Goal: Information Seeking & Learning: Learn about a topic

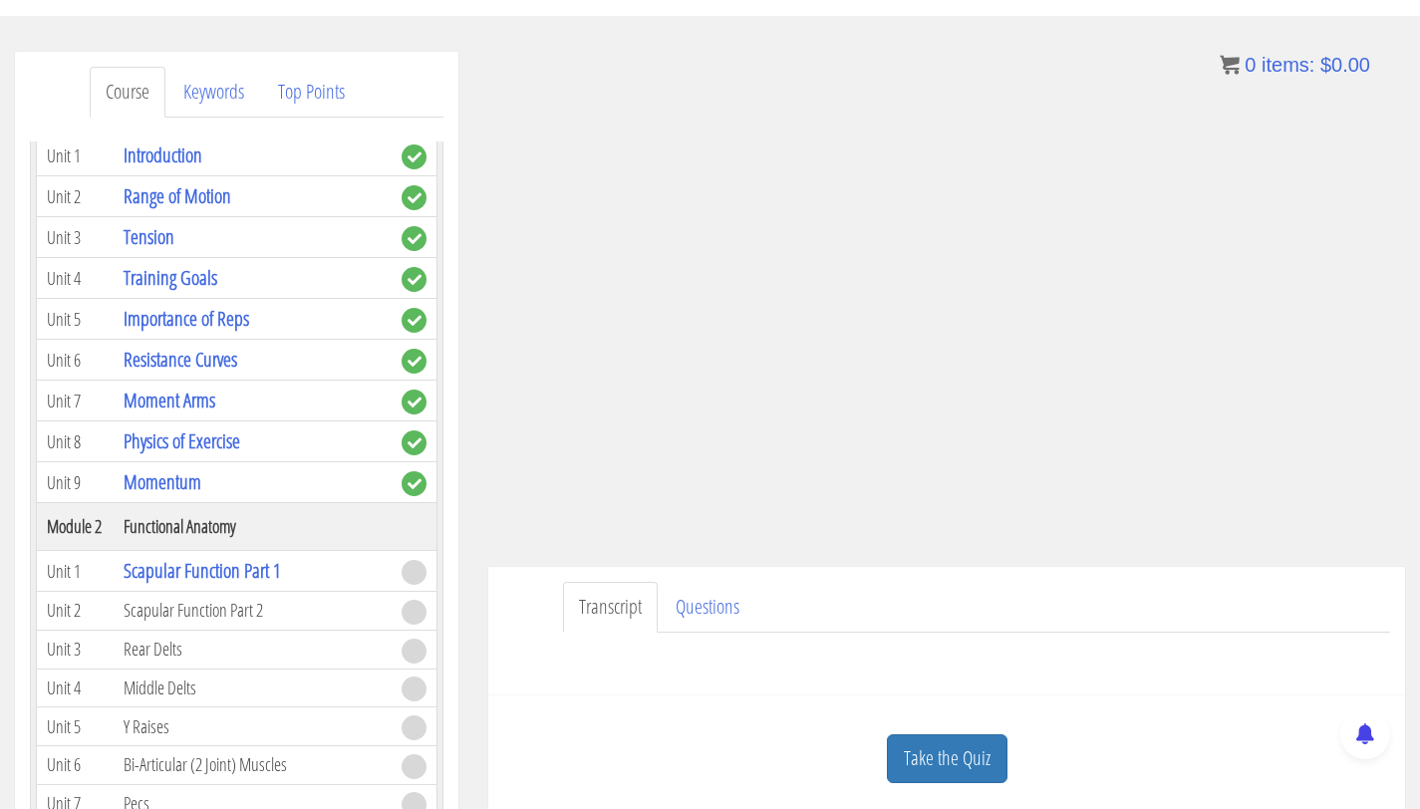
scroll to position [292, 0]
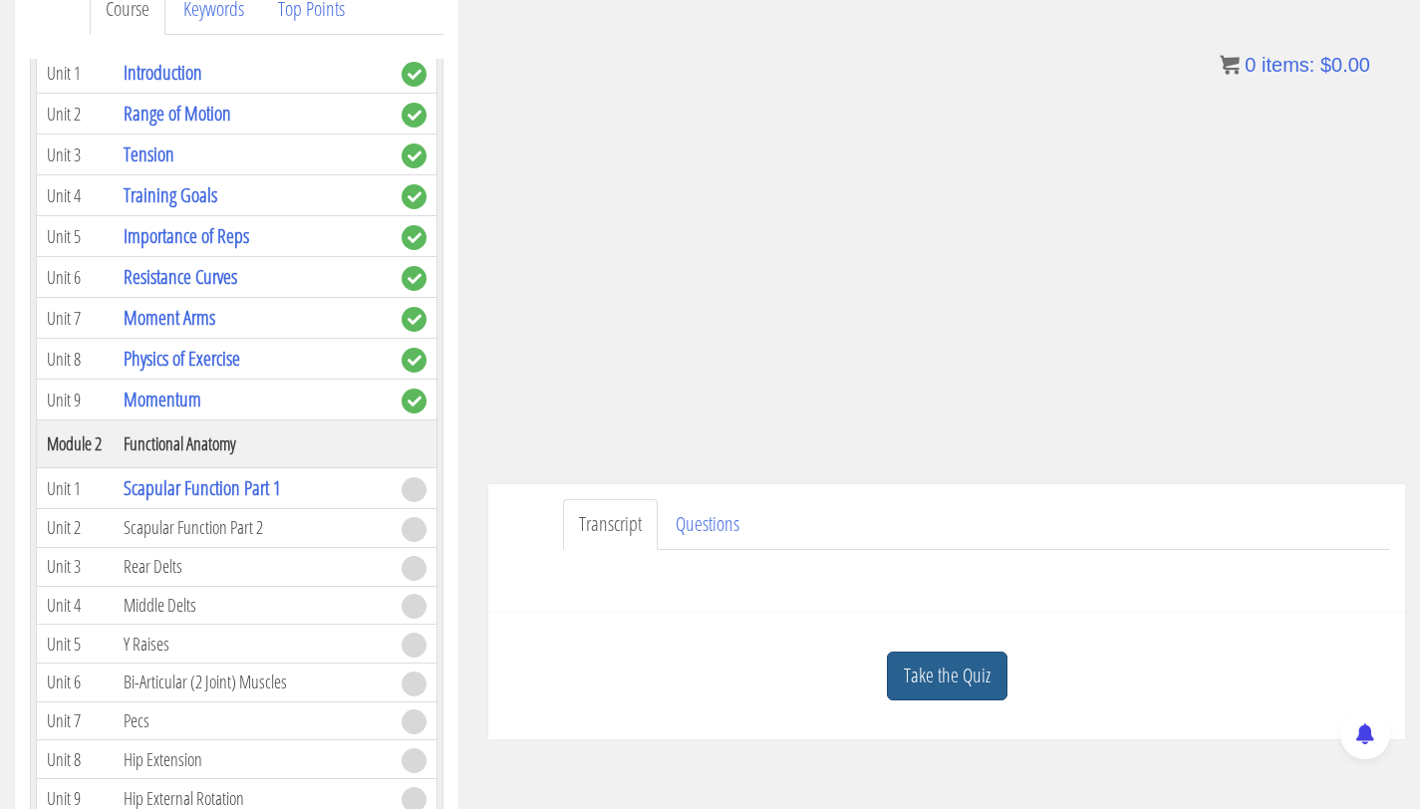
click at [771, 690] on link "Take the Quiz" at bounding box center [947, 675] width 121 height 49
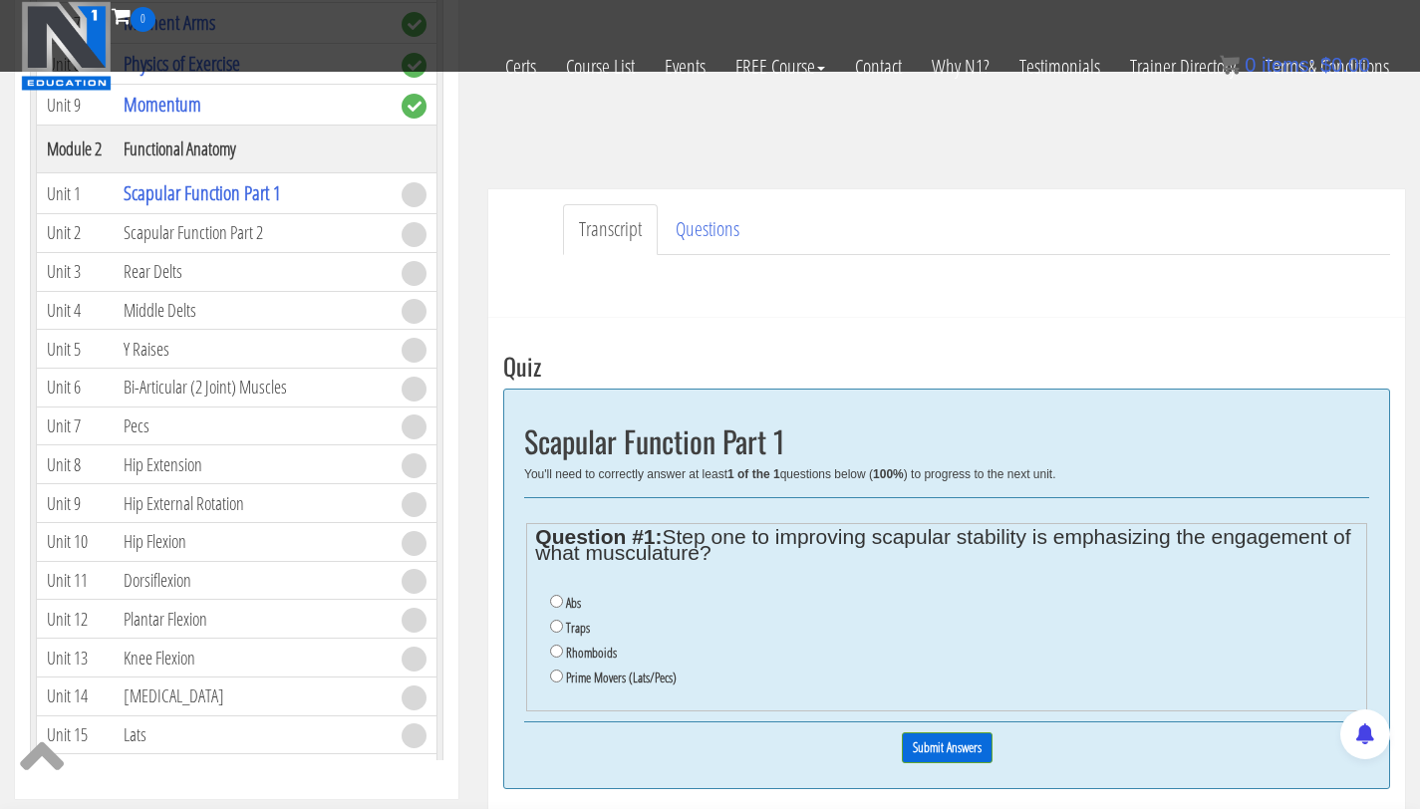
scroll to position [468, 0]
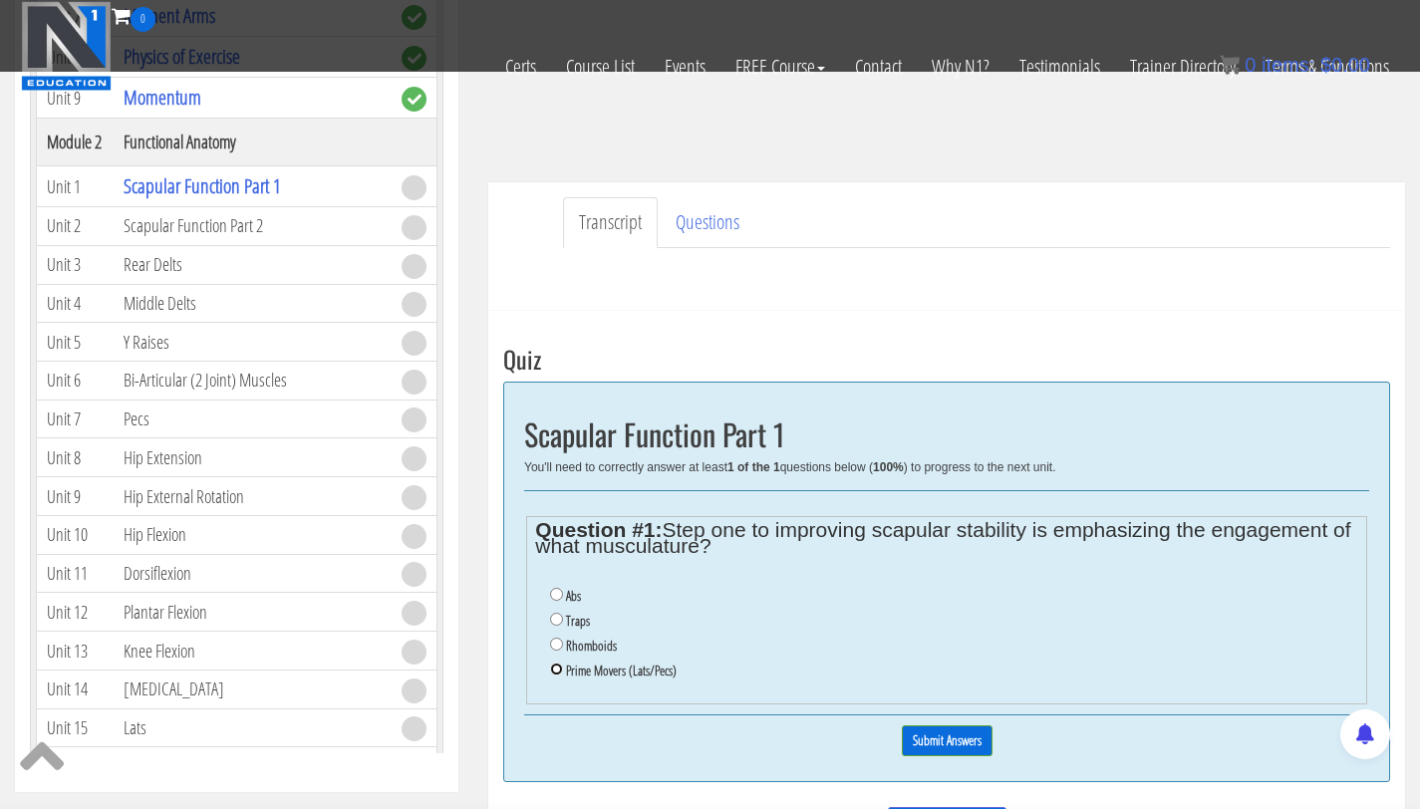
click at [557, 668] on input "Prime Movers (Lats/Pecs)" at bounding box center [556, 668] width 13 height 13
radio input "true"
click at [771, 698] on input "Submit Answers" at bounding box center [947, 740] width 91 height 31
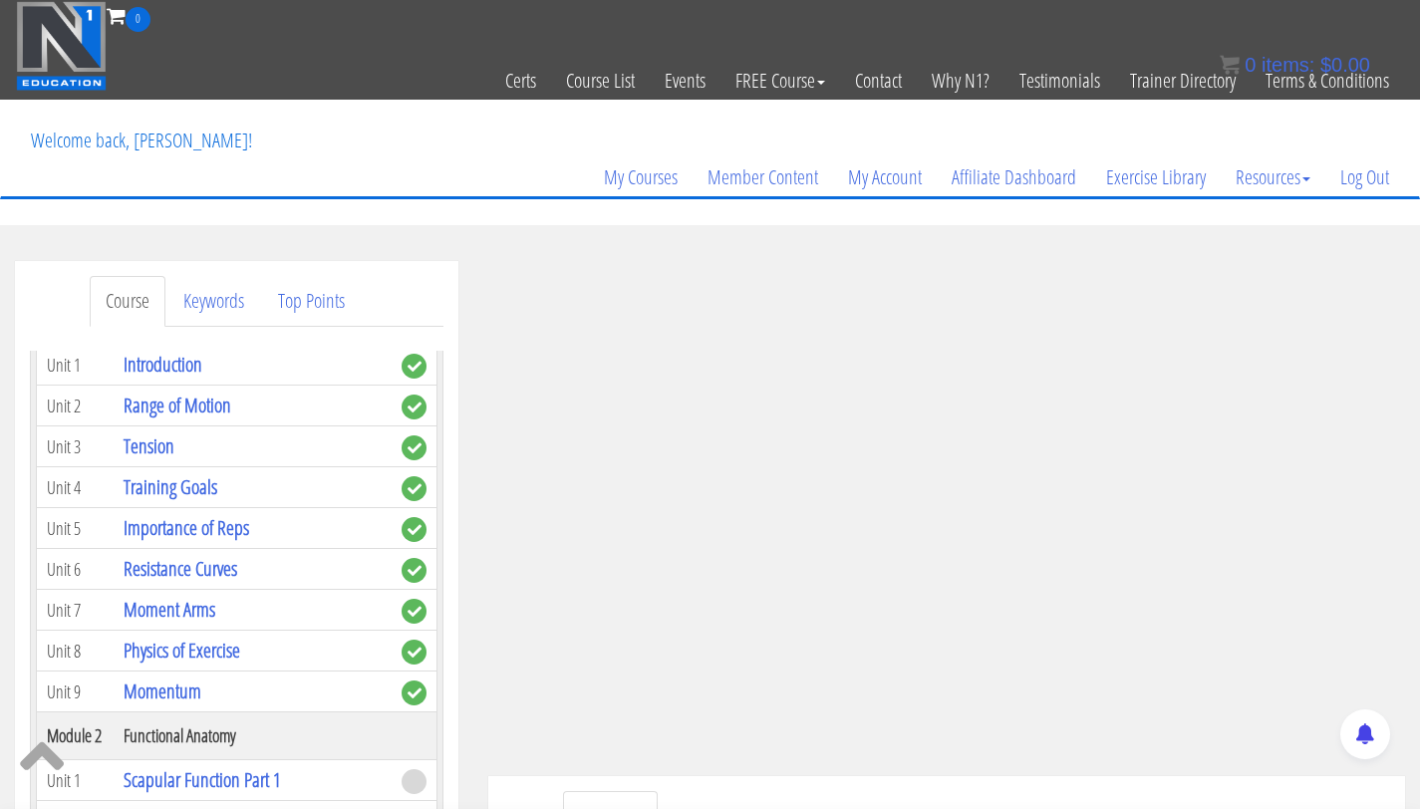
click at [771, 698] on ul "Transcript Questions" at bounding box center [976, 816] width 827 height 51
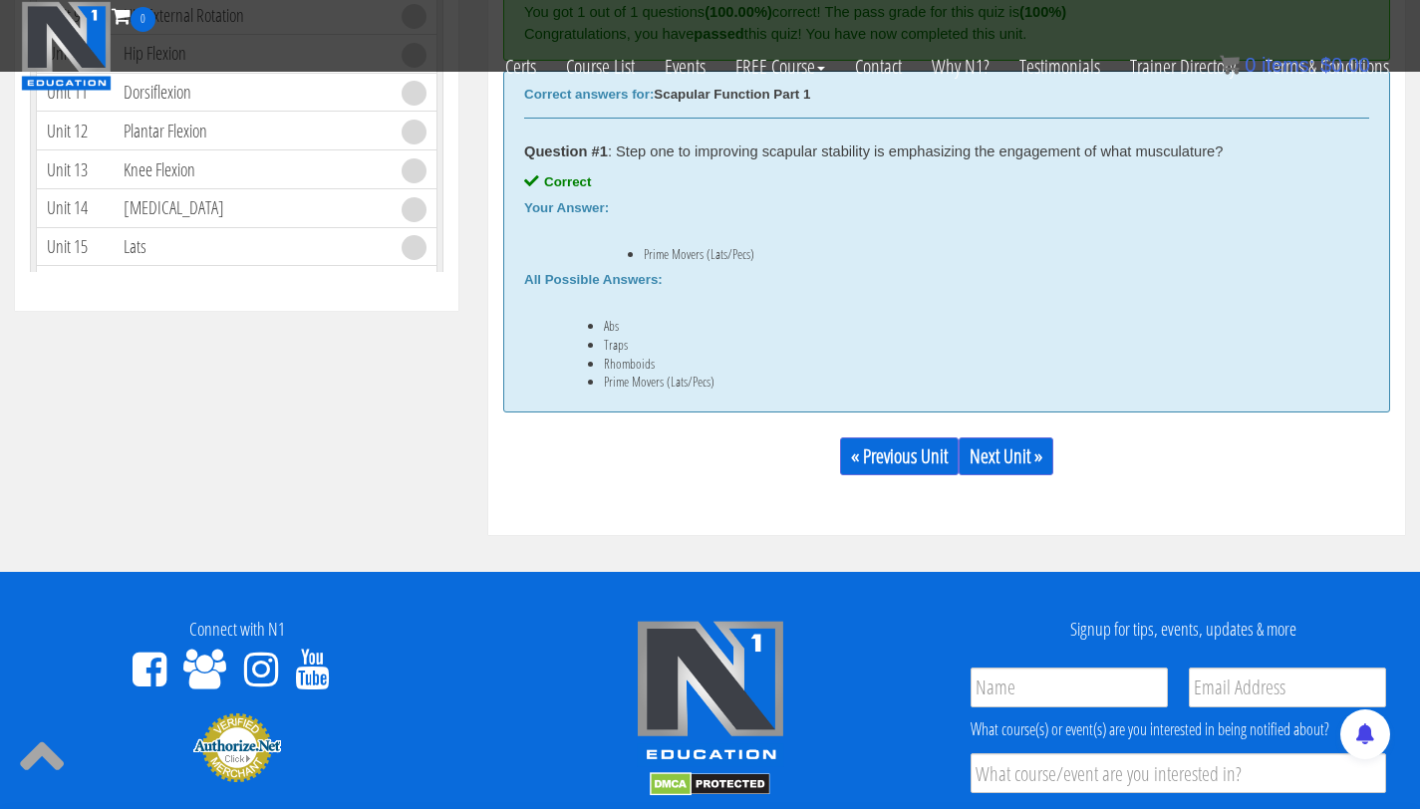
scroll to position [987, 0]
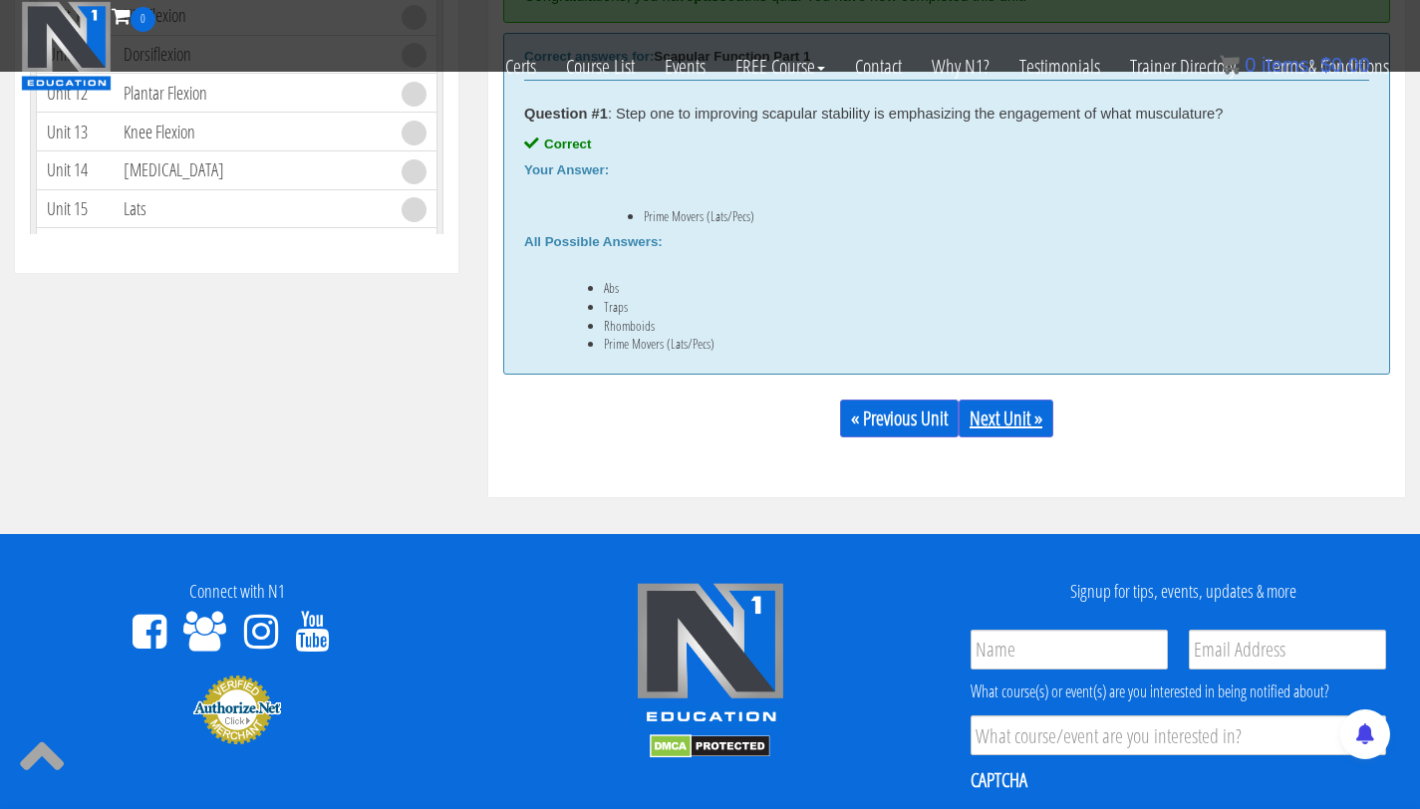
click at [771, 408] on link "Next Unit »" at bounding box center [1005, 418] width 95 height 38
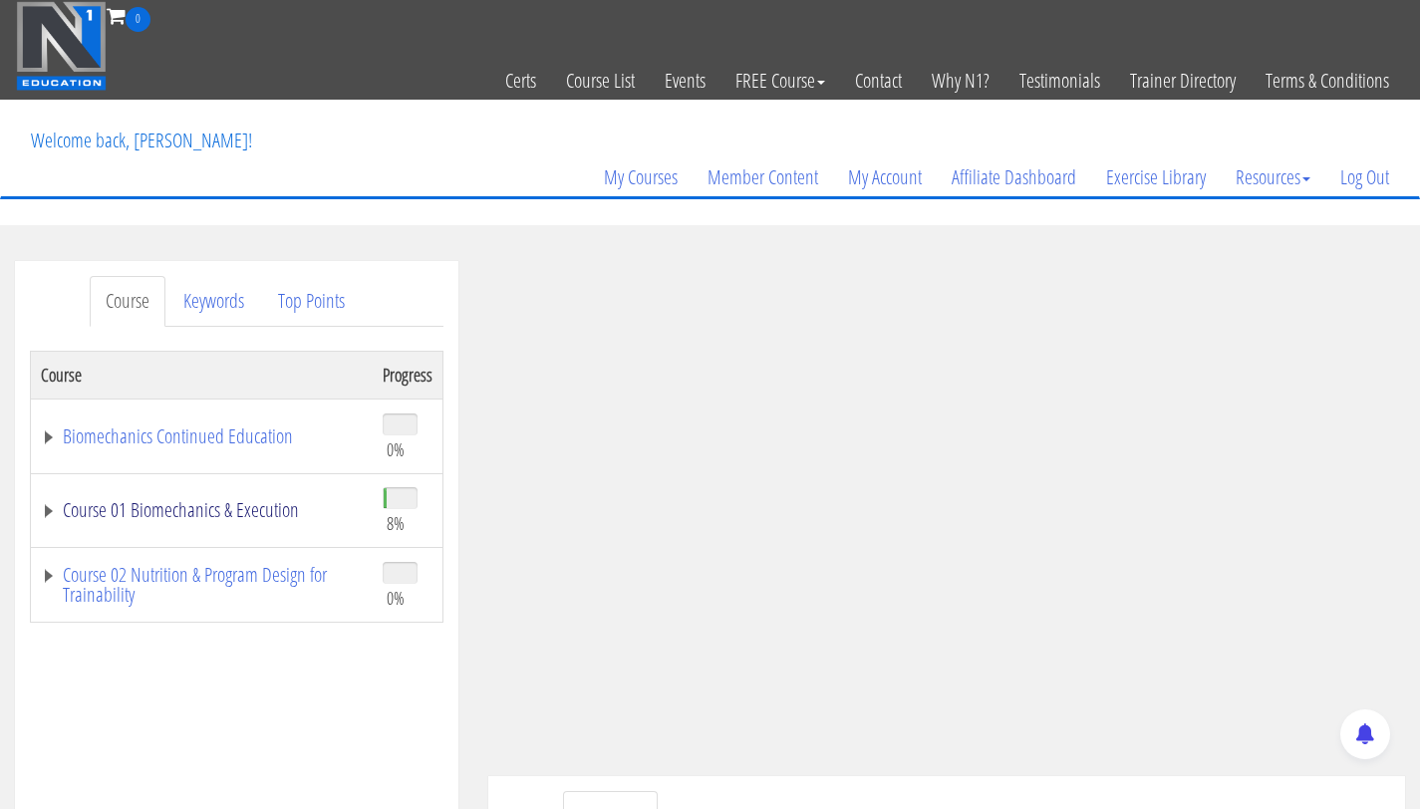
click at [186, 500] on link "Course 01 Biomechanics & Execution" at bounding box center [202, 510] width 322 height 20
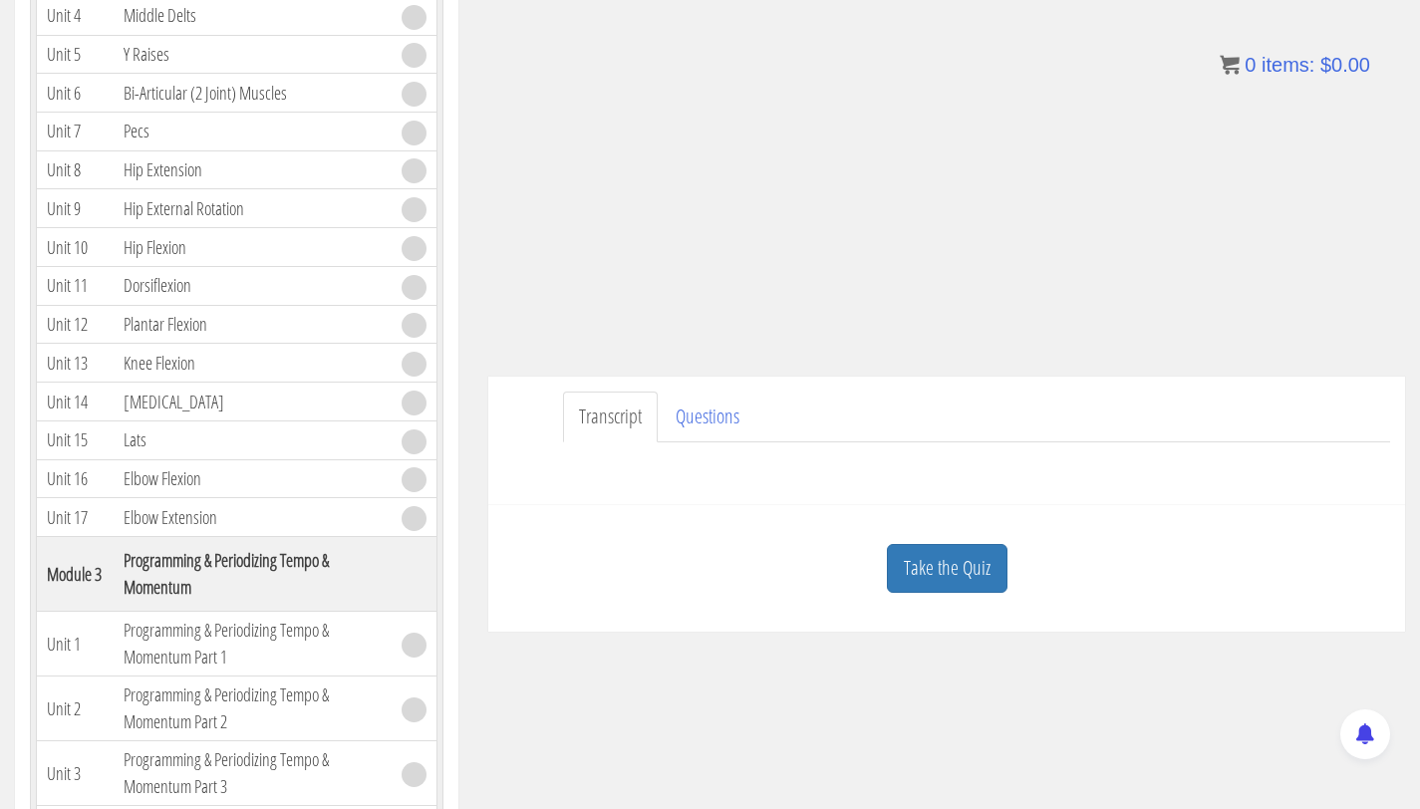
scroll to position [467, 0]
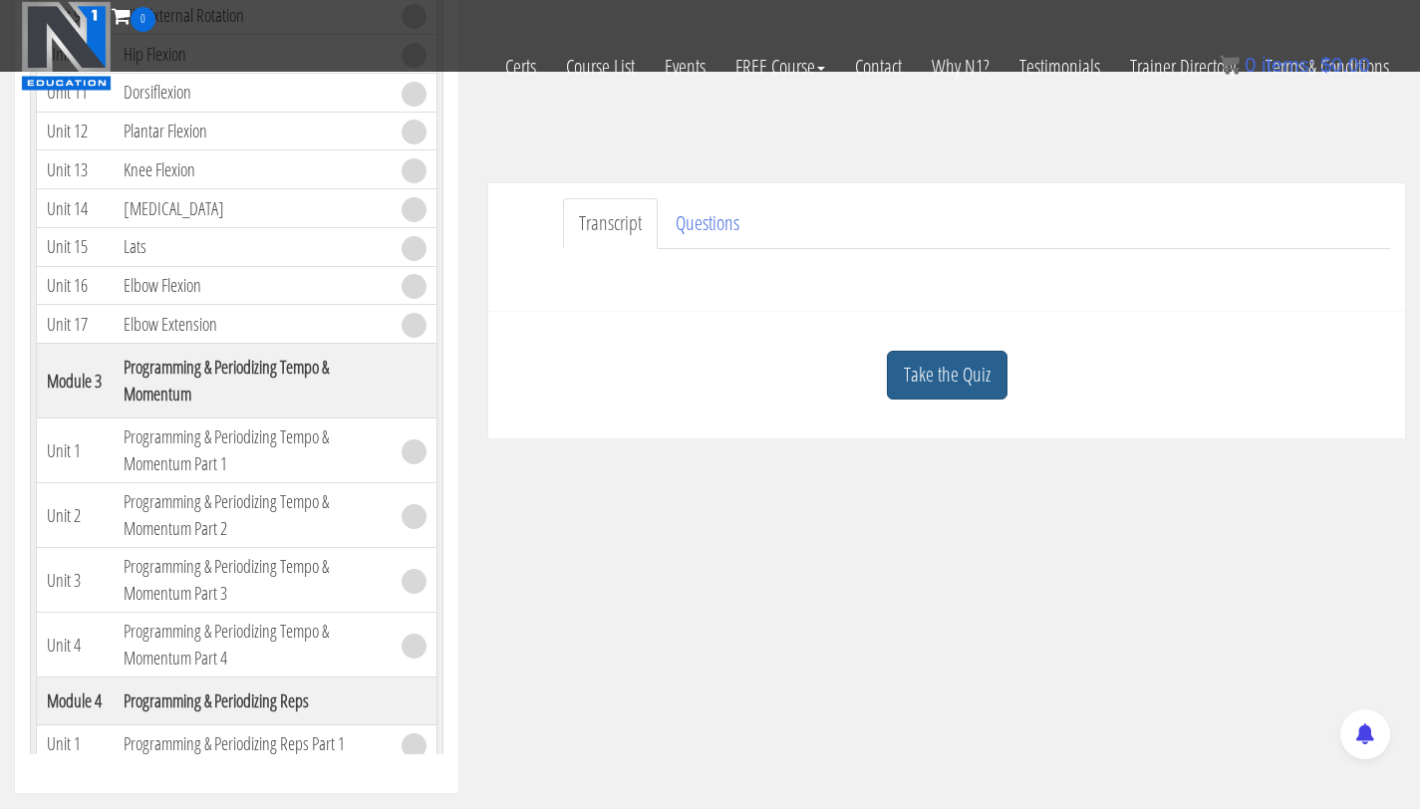
click at [964, 374] on link "Take the Quiz" at bounding box center [947, 375] width 121 height 49
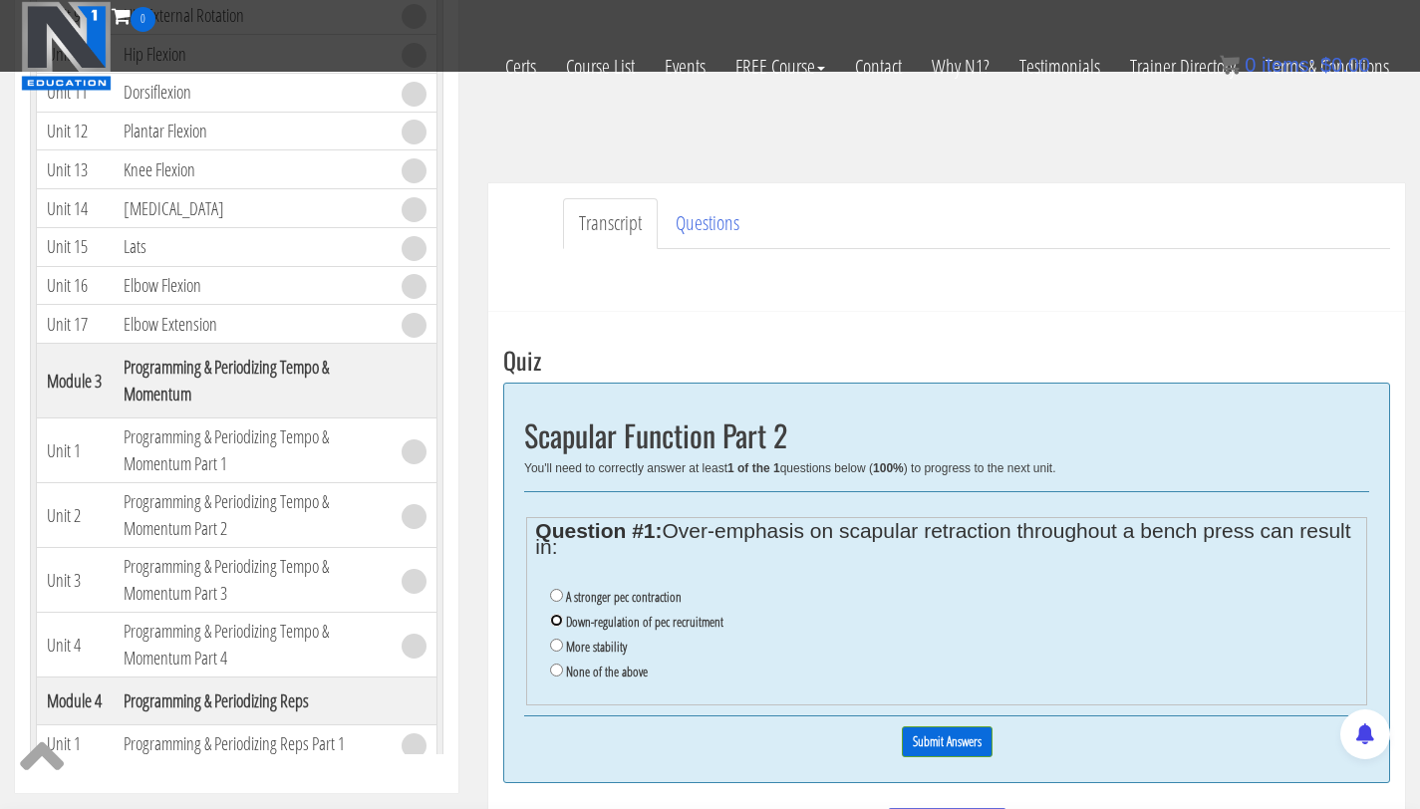
click at [558, 624] on input "Down-regulation of pec recruitment" at bounding box center [556, 620] width 13 height 13
radio input "true"
click at [934, 738] on input "Submit Answers" at bounding box center [947, 741] width 91 height 31
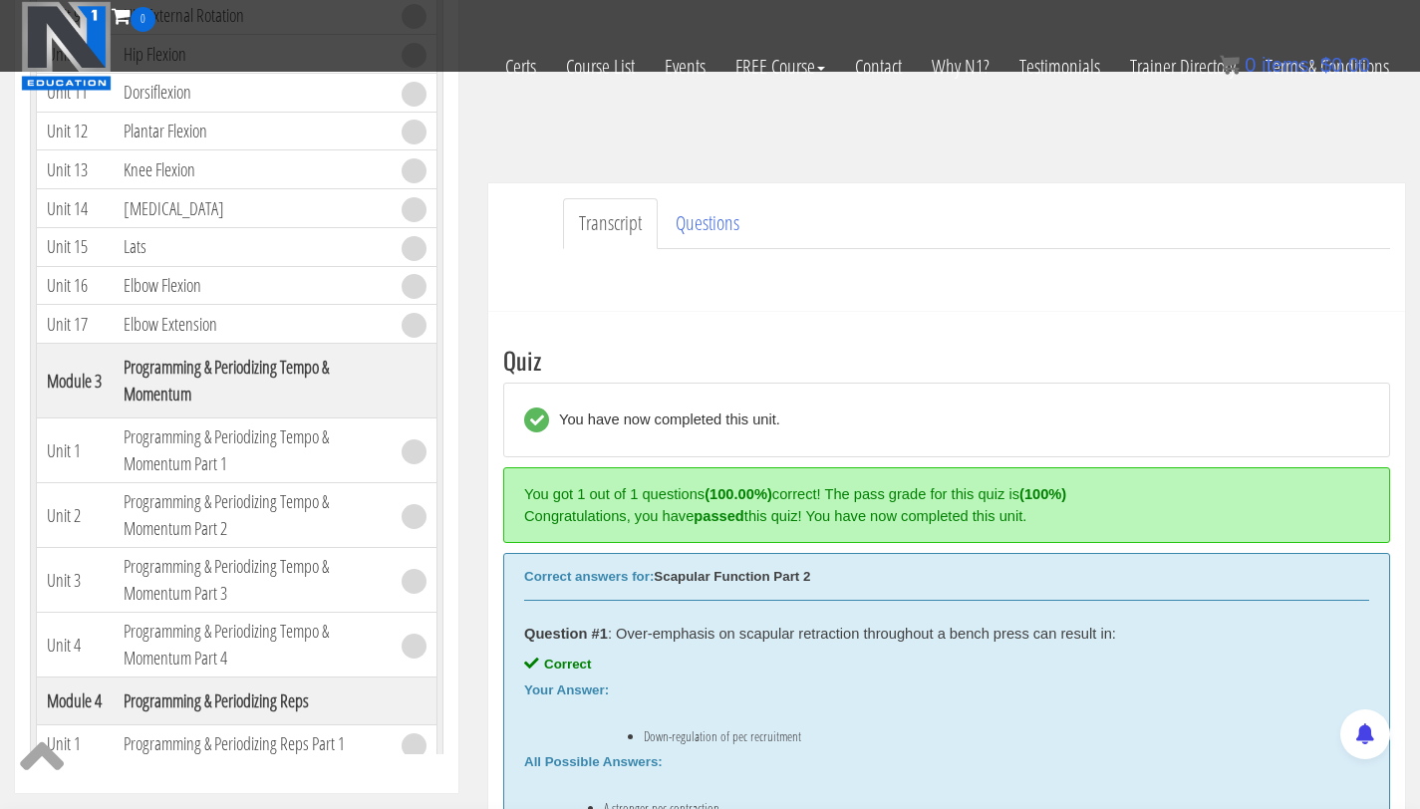
scroll to position [750, 0]
